Goal: Transaction & Acquisition: Purchase product/service

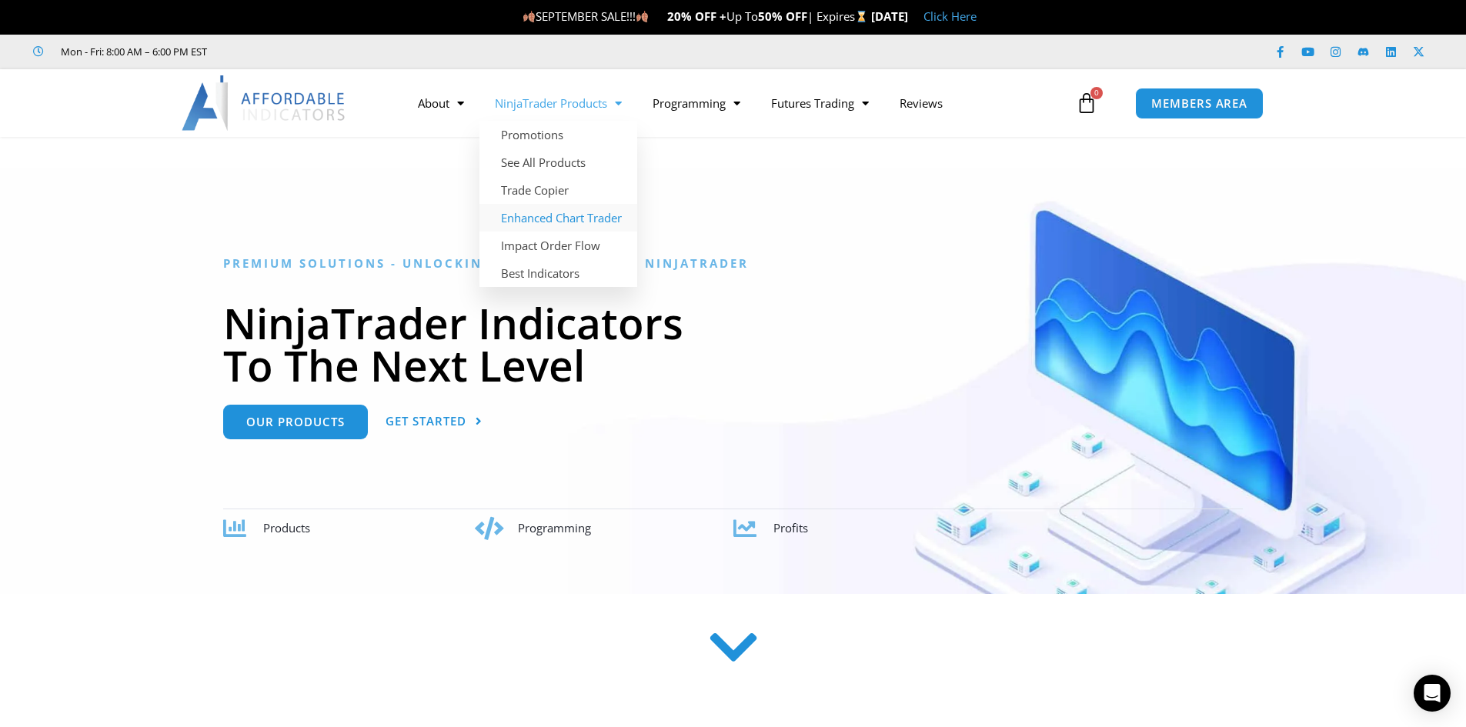
click at [577, 222] on link "Enhanced Chart Trader" at bounding box center [558, 218] width 158 height 28
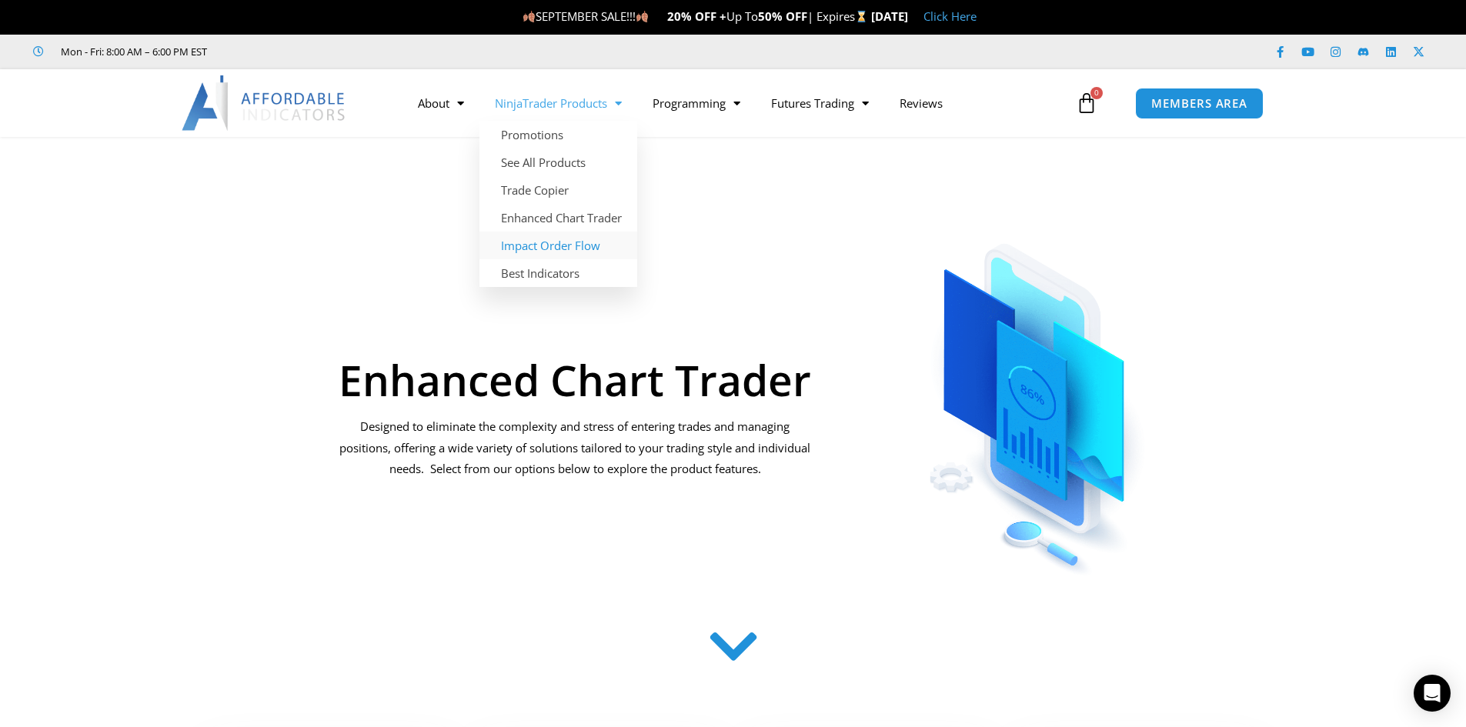
click at [552, 245] on link "Impact Order Flow" at bounding box center [558, 246] width 158 height 28
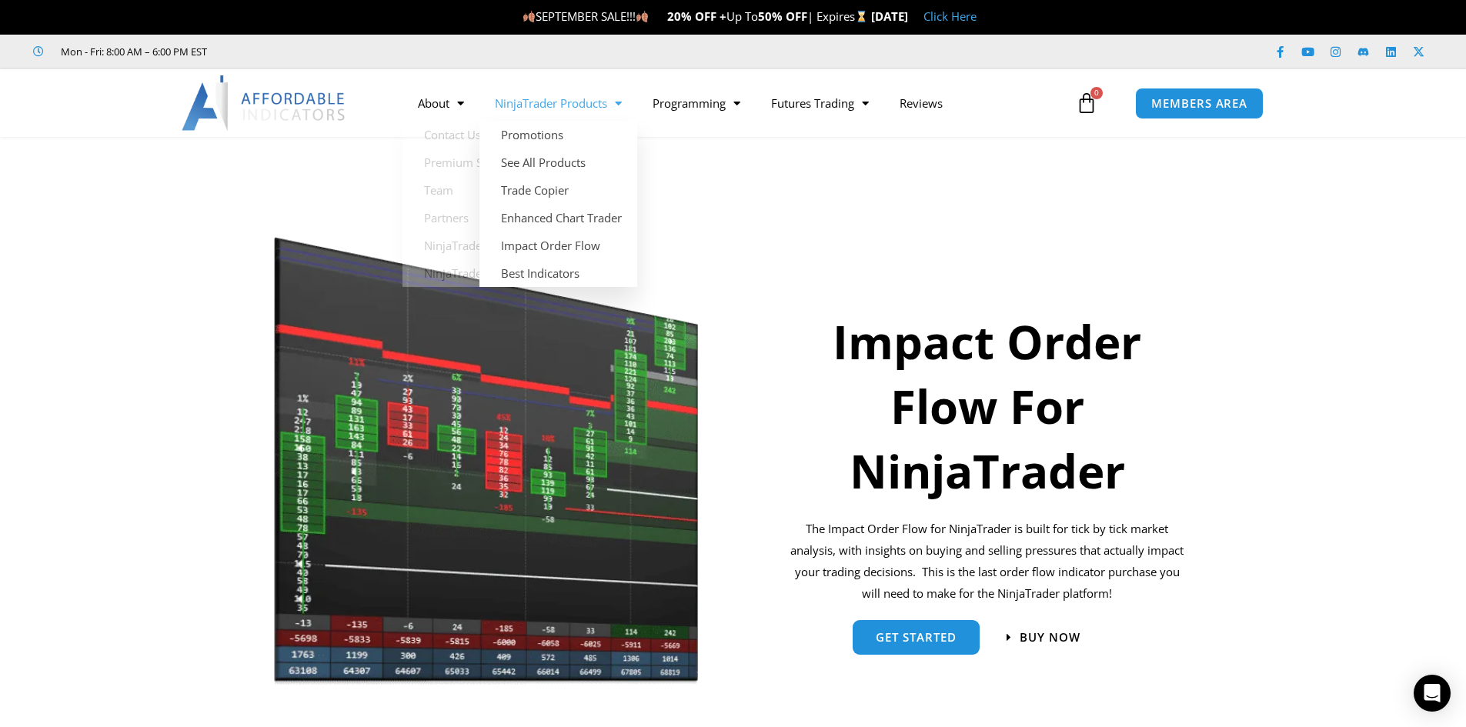
click at [542, 102] on link "NinjaTrader Products" at bounding box center [558, 102] width 158 height 35
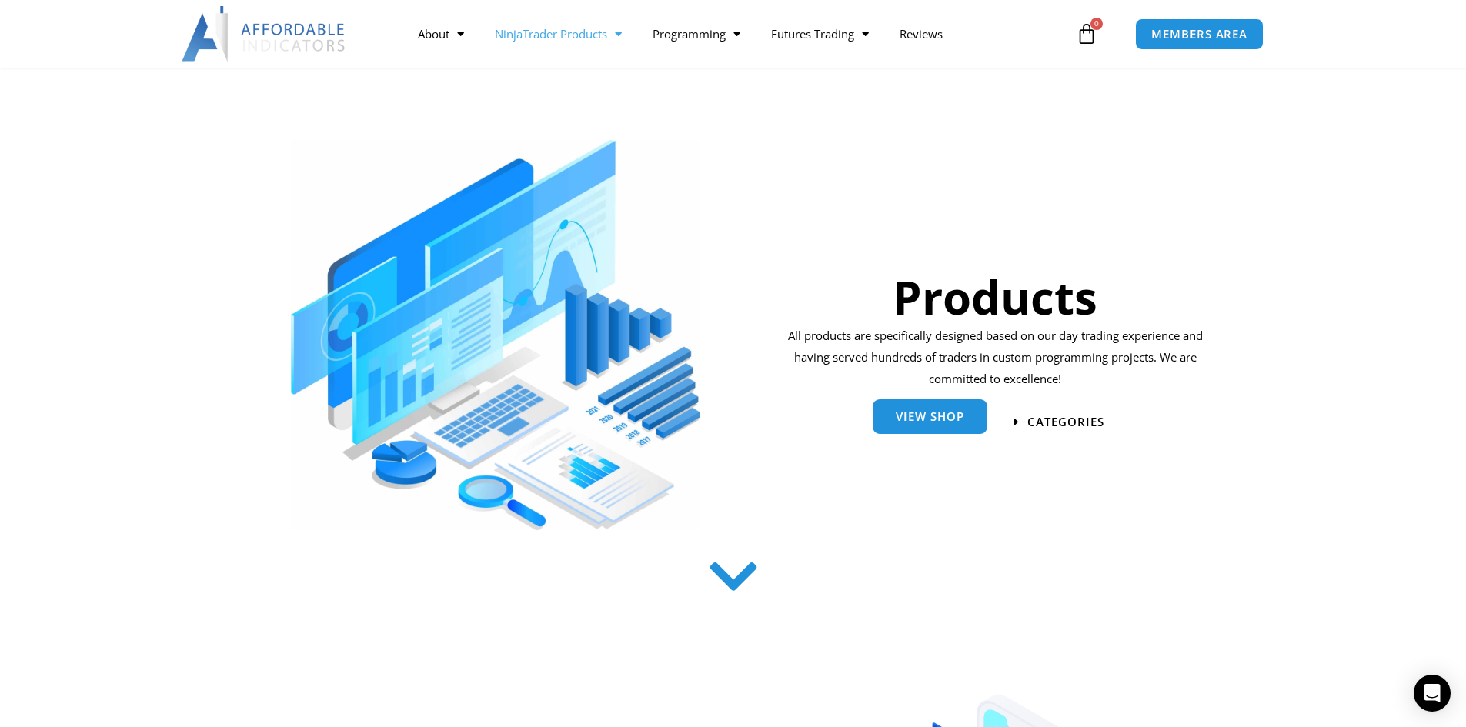
scroll to position [154, 0]
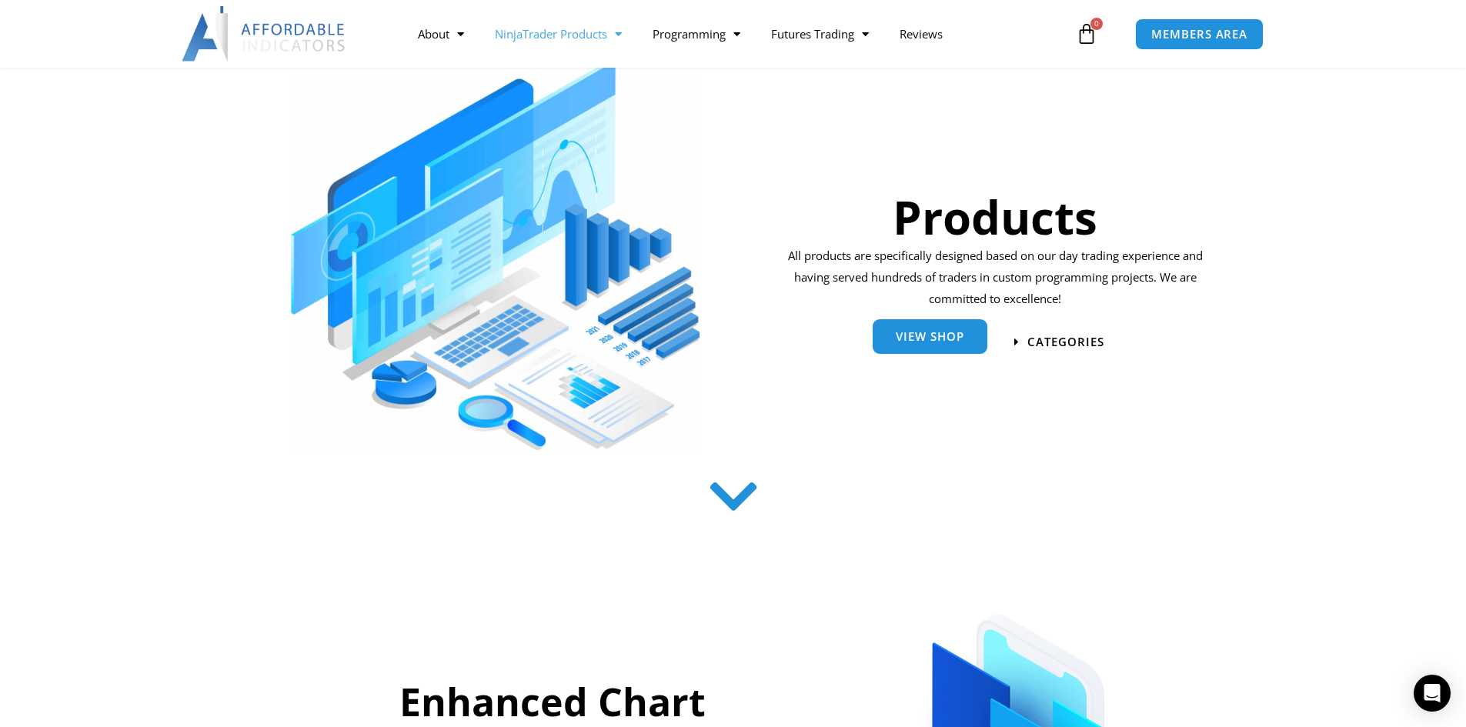
click at [943, 340] on span "View Shop" at bounding box center [929, 337] width 68 height 12
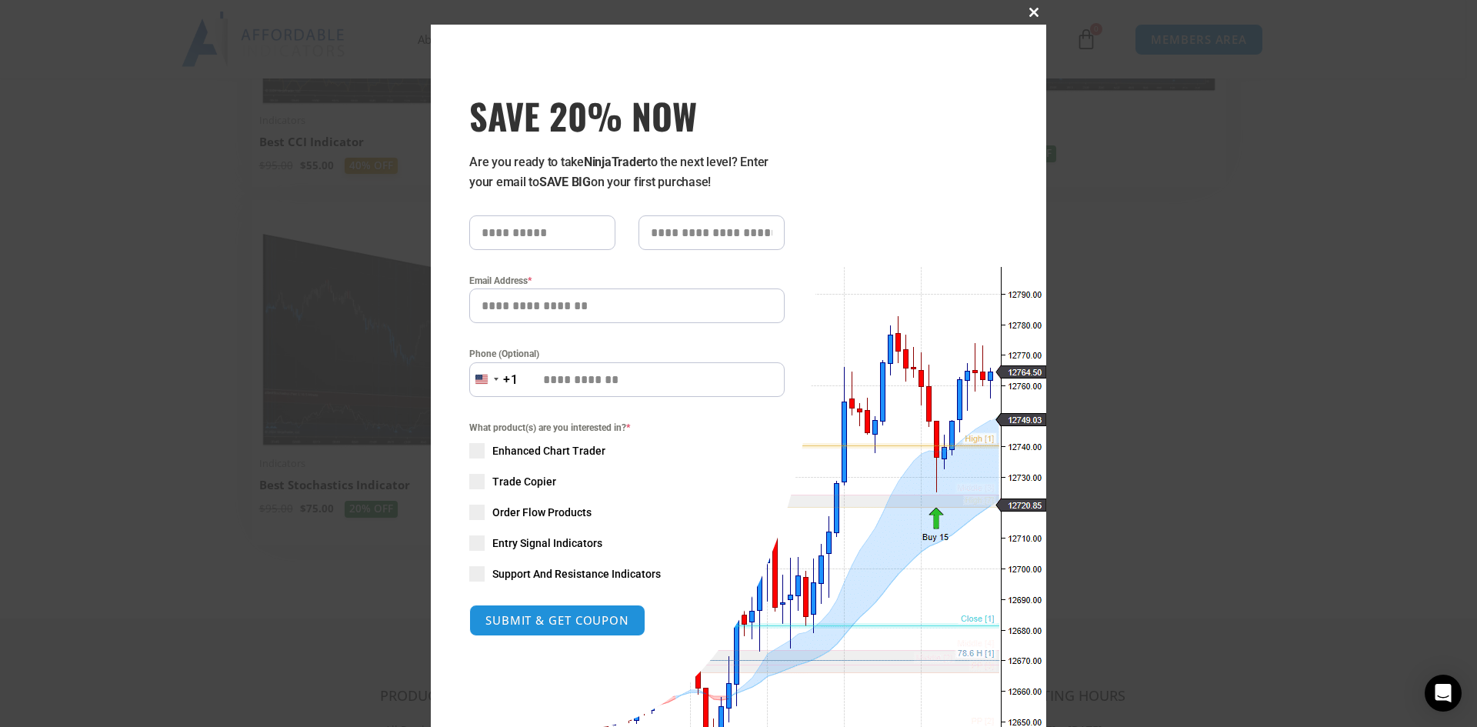
click at [1027, 12] on span at bounding box center [1034, 12] width 25 height 9
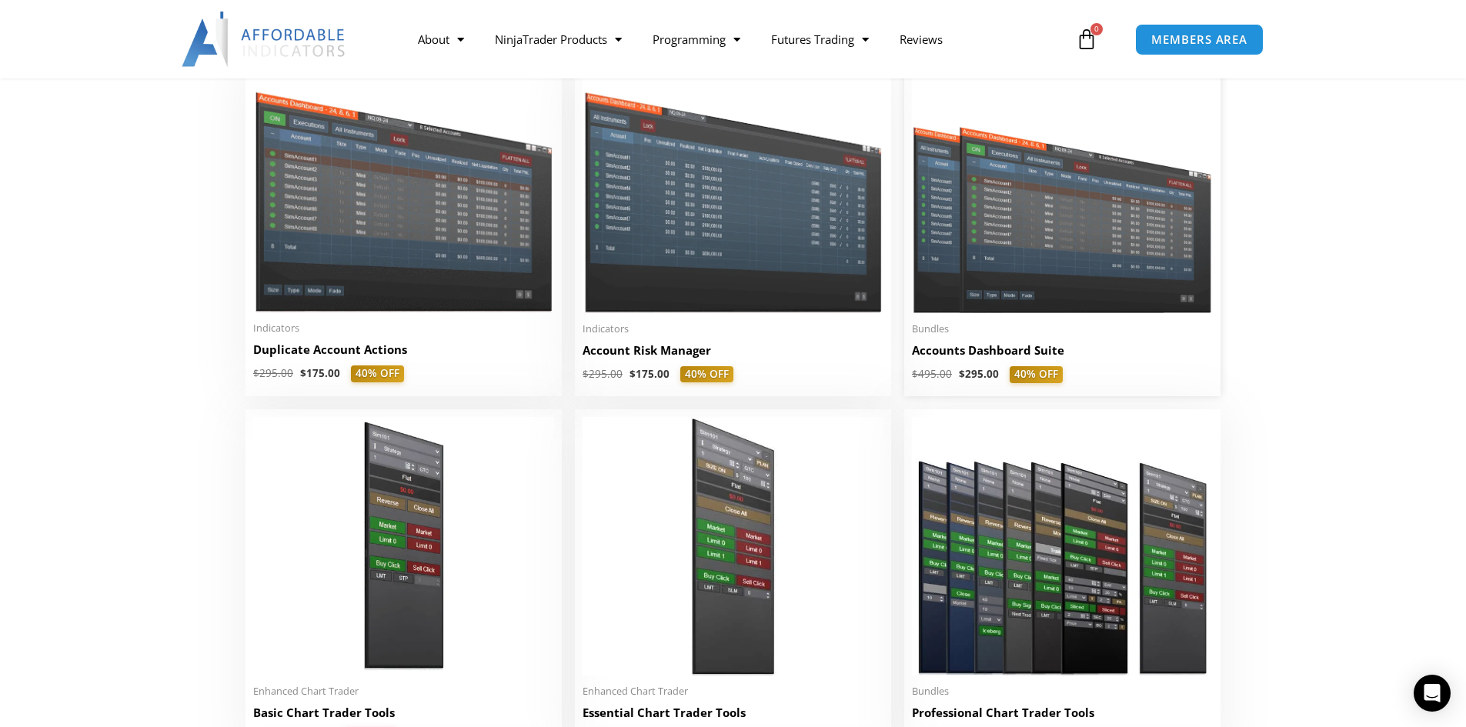
scroll to position [385, 0]
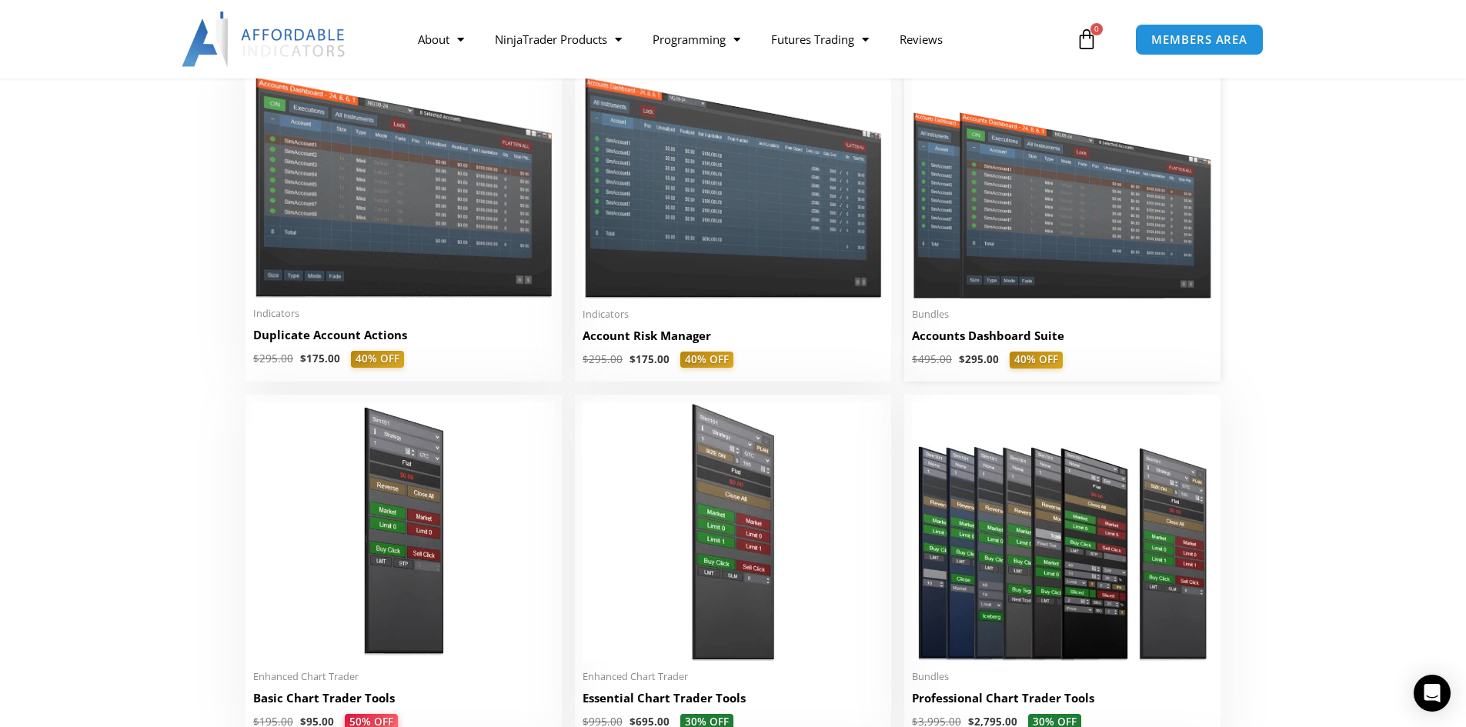
click at [1101, 287] on img at bounding box center [1062, 178] width 301 height 240
